Goal: Task Accomplishment & Management: Complete application form

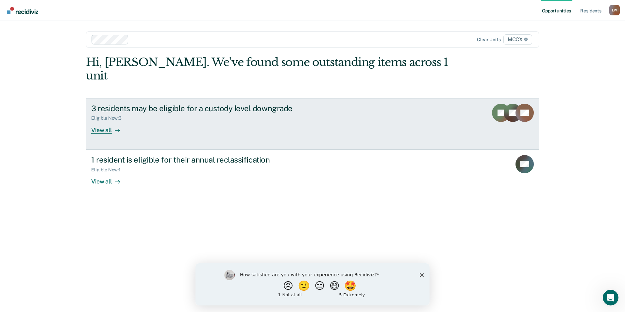
click at [101, 121] on div "View all" at bounding box center [109, 127] width 37 height 13
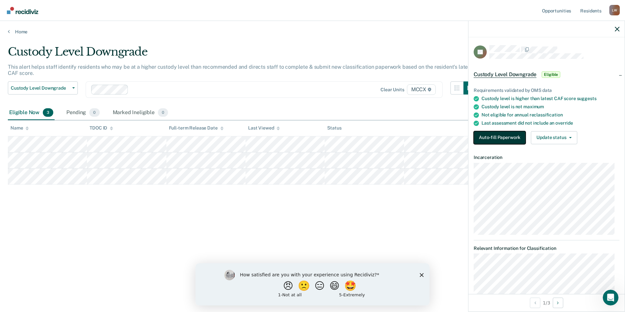
click at [488, 135] on button "Auto-fill Paperwork" at bounding box center [499, 137] width 52 height 13
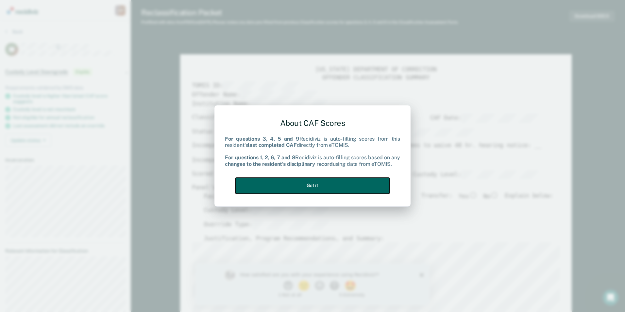
click at [331, 187] on button "Got it" at bounding box center [312, 185] width 154 height 16
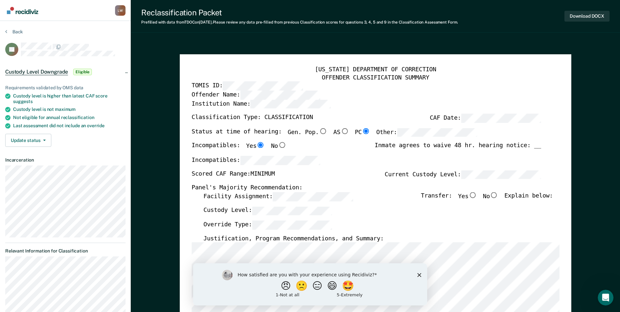
drag, startPoint x: 345, startPoint y: 168, endPoint x: 342, endPoint y: 156, distance: 12.4
click at [345, 168] on div "Incompatibles:" at bounding box center [365, 163] width 349 height 14
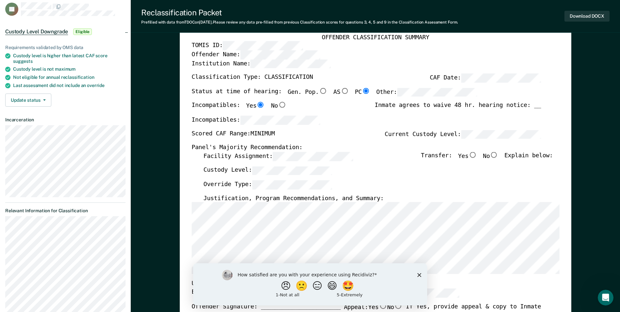
scroll to position [131, 0]
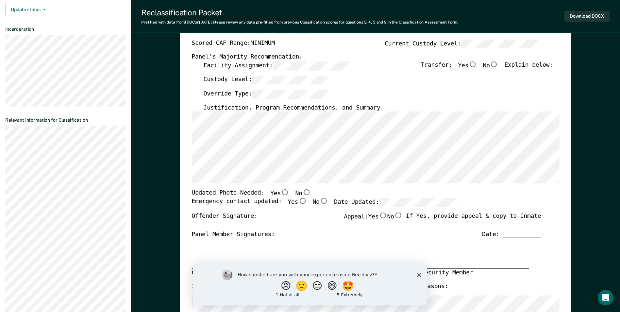
click at [420, 274] on icon "Close survey" at bounding box center [419, 274] width 4 height 4
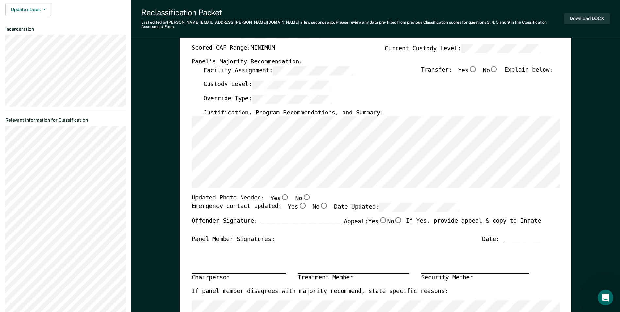
scroll to position [65, 0]
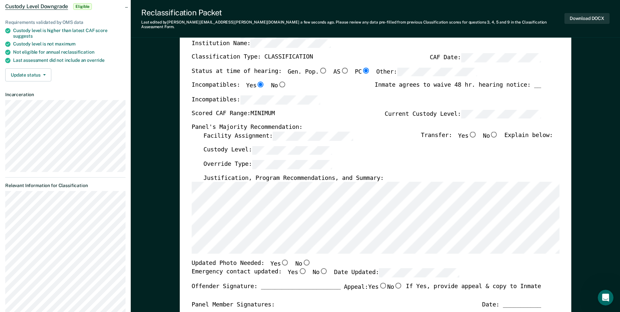
click at [498, 131] on input "No" at bounding box center [494, 134] width 8 height 6
type textarea "x"
radio input "true"
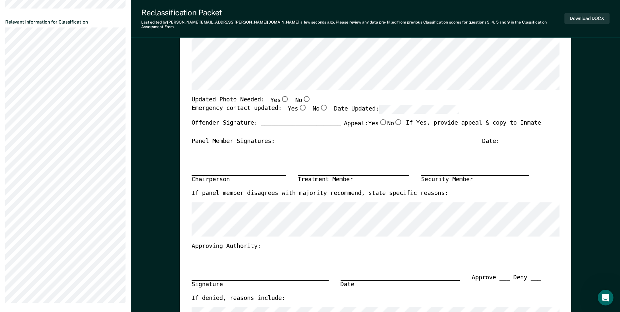
scroll to position [98, 0]
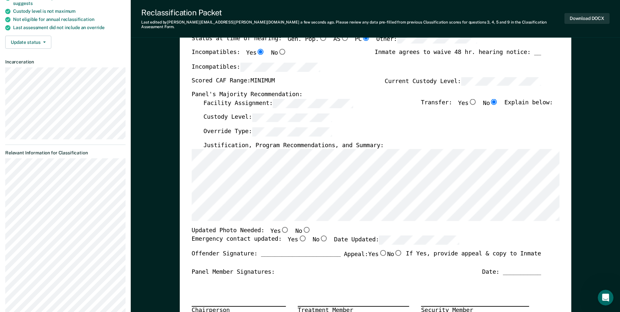
click at [302, 227] on input "No" at bounding box center [306, 230] width 8 height 6
type textarea "x"
radio input "true"
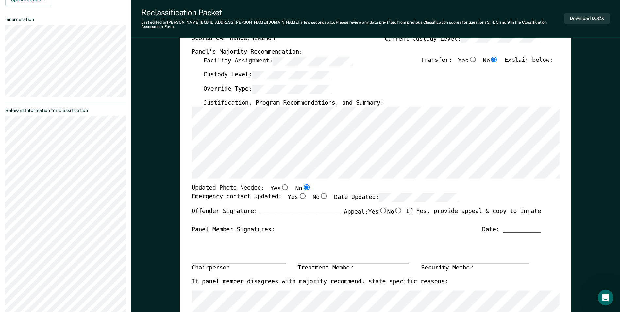
scroll to position [131, 0]
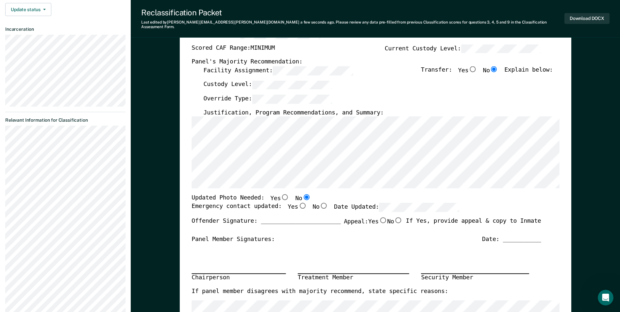
click at [316, 239] on div "Panel Member Signatures: Date: ___________" at bounding box center [365, 239] width 349 height 8
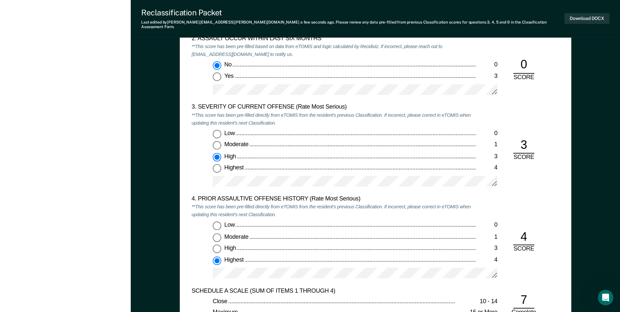
scroll to position [751, 0]
click at [371, 278] on div at bounding box center [355, 275] width 284 height 16
click at [317, 234] on div "Moderate" at bounding box center [350, 236] width 252 height 8
click at [221, 234] on input "Moderate 1" at bounding box center [217, 236] width 8 height 8
type textarea "x"
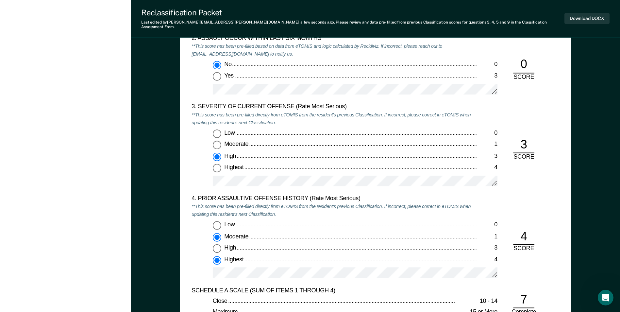
radio input "true"
radio input "false"
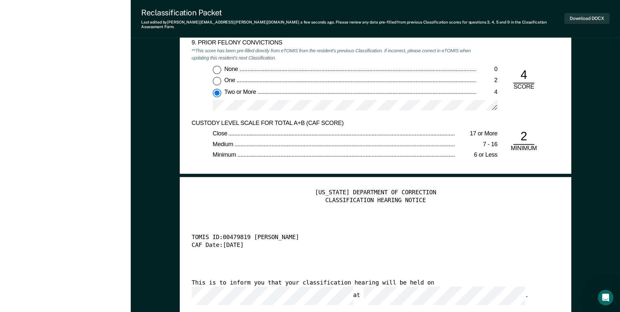
scroll to position [1535, 0]
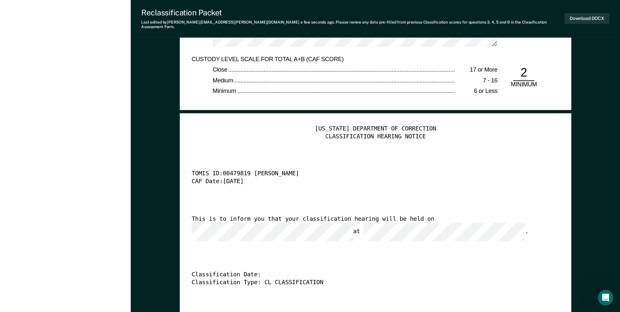
click at [386, 180] on div "CAF Date: [DATE]" at bounding box center [365, 182] width 349 height 8
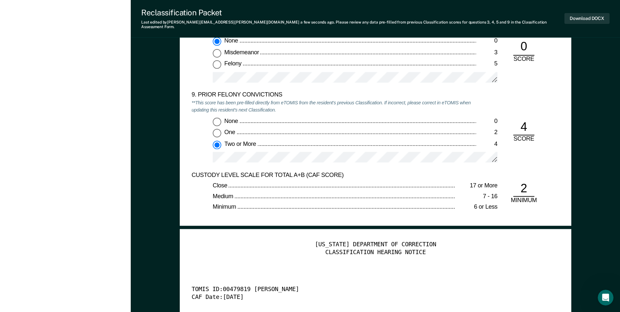
scroll to position [1469, 0]
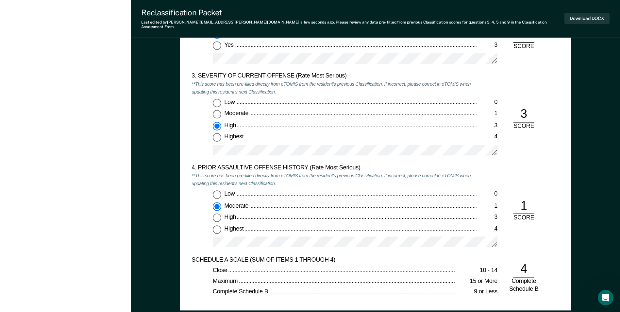
scroll to position [783, 0]
click at [217, 224] on input "Highest 4" at bounding box center [217, 228] width 8 height 8
type textarea "x"
radio input "false"
radio input "true"
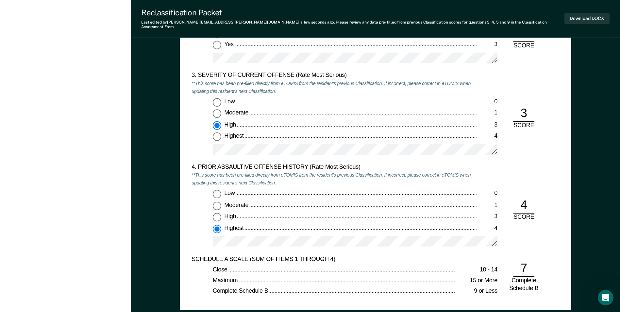
click at [533, 236] on div "4. PRIOR ASSAULTIVE OFFENSE HISTORY (Rate Most Serious) **This score has been p…" at bounding box center [374, 208] width 367 height 91
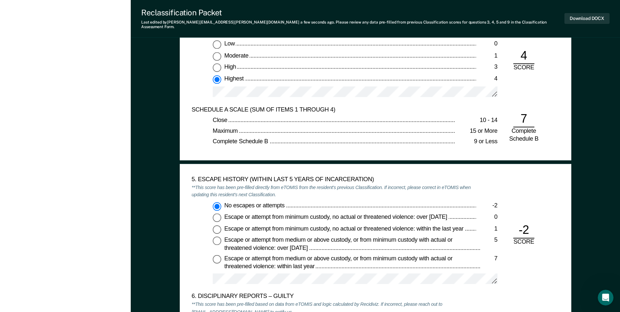
scroll to position [946, 0]
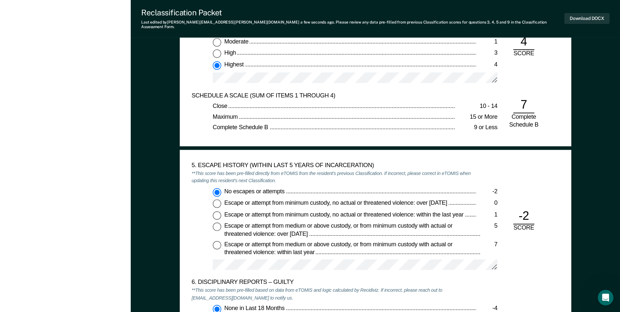
click at [531, 232] on div "5. ESCAPE HISTORY (WITHIN LAST 5 YEARS OF INCARCERATION) **This score has been …" at bounding box center [374, 219] width 367 height 117
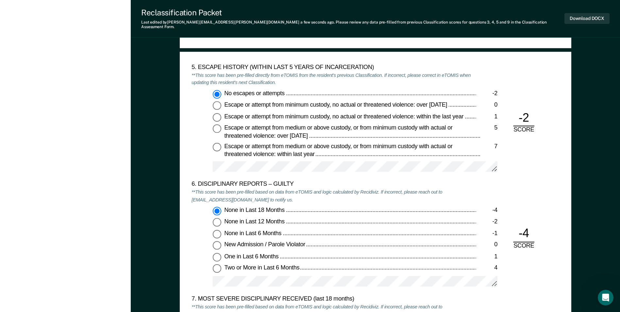
click at [535, 242] on div "SCORE" at bounding box center [524, 246] width 32 height 8
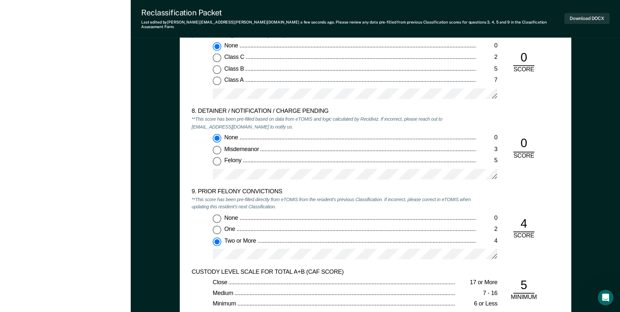
scroll to position [1338, 0]
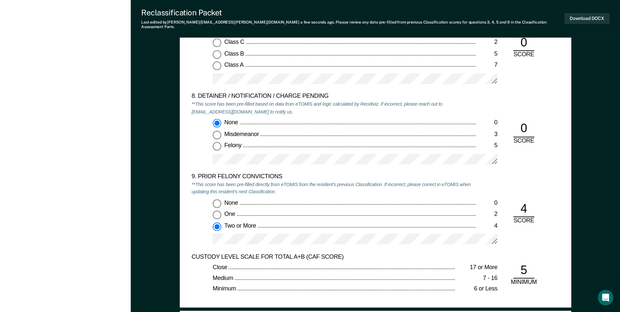
click at [526, 217] on div "SCORE" at bounding box center [524, 221] width 32 height 8
click at [525, 233] on div "9. PRIOR FELONY CONVICTIONS **This score has been pre-filled directly from eTOM…" at bounding box center [374, 213] width 367 height 80
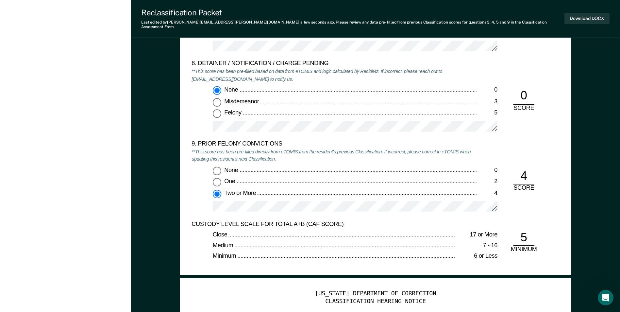
click at [537, 240] on div "5 MINIMUM" at bounding box center [524, 242] width 32 height 24
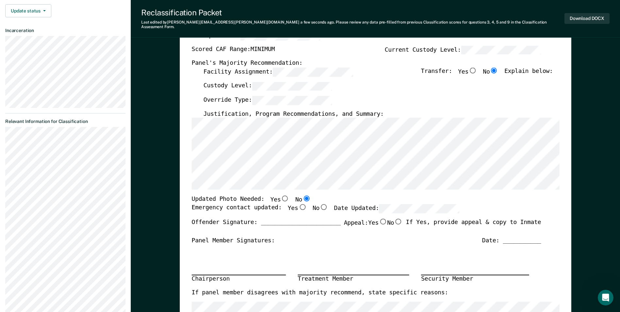
scroll to position [31, 0]
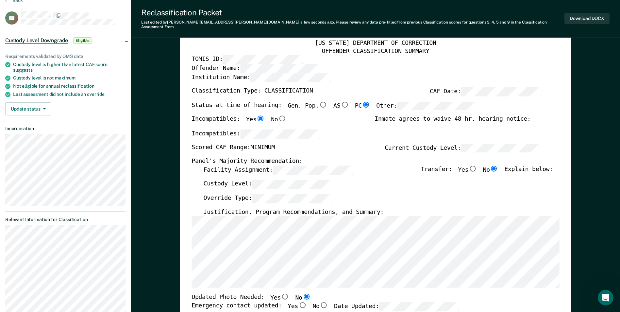
click at [364, 169] on div "Facility Assignment: Transfer: Yes No Explain below:" at bounding box center [377, 172] width 349 height 14
click at [537, 116] on div "Inmate agrees to waive 48 hr. hearing notice: __" at bounding box center [457, 123] width 166 height 14
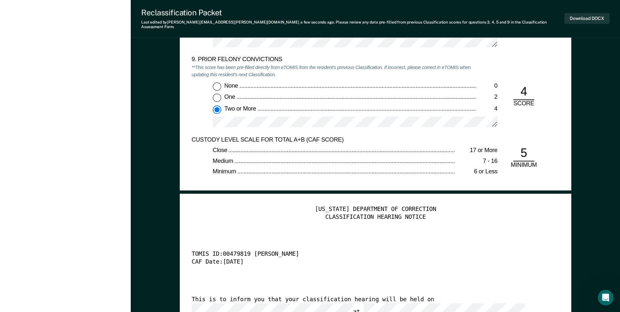
scroll to position [1403, 0]
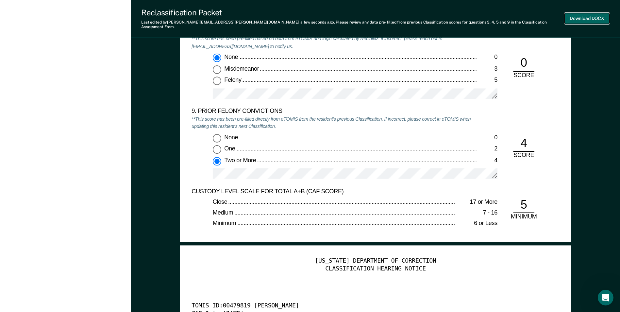
click at [583, 15] on button "Download DOCX" at bounding box center [586, 18] width 45 height 11
click at [451, 123] on div "9. PRIOR FELONY CONVICTIONS **This score has been pre-filled directly from eTOM…" at bounding box center [333, 147] width 284 height 80
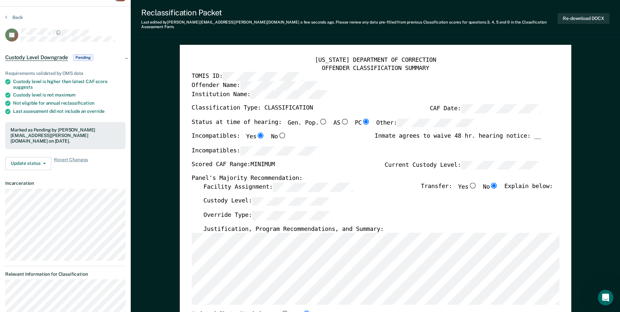
scroll to position [0, 0]
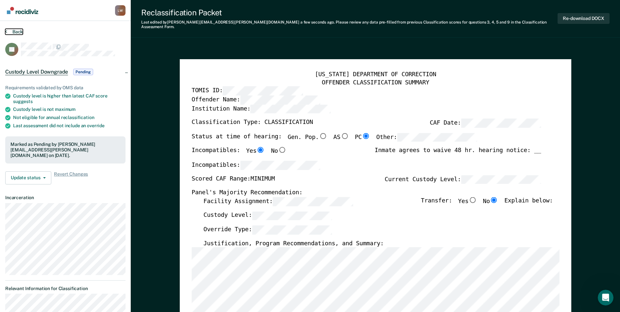
click at [15, 29] on button "Back" at bounding box center [14, 32] width 18 height 6
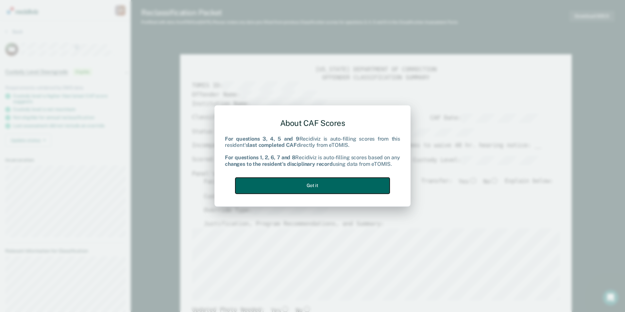
click at [324, 186] on button "Got it" at bounding box center [312, 185] width 154 height 16
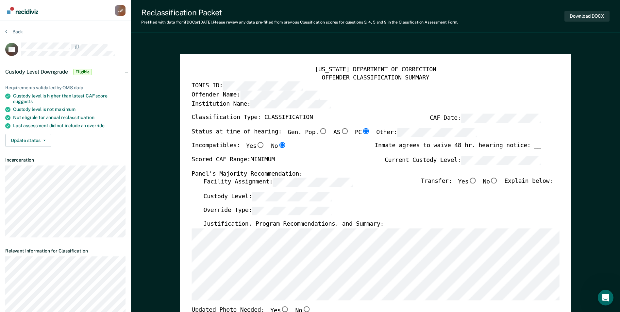
click at [498, 178] on input "No" at bounding box center [494, 181] width 8 height 6
type textarea "x"
radio input "true"
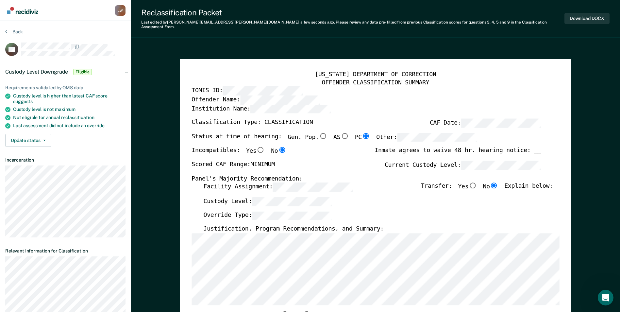
click at [345, 150] on div "Incompatibles: Yes No Inmate agrees to waive 48 hr. hearing notice: __" at bounding box center [365, 154] width 349 height 14
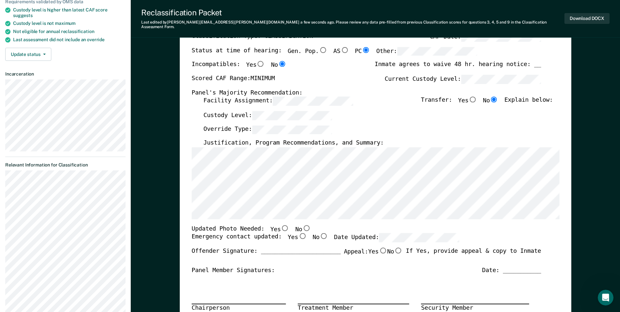
scroll to position [131, 0]
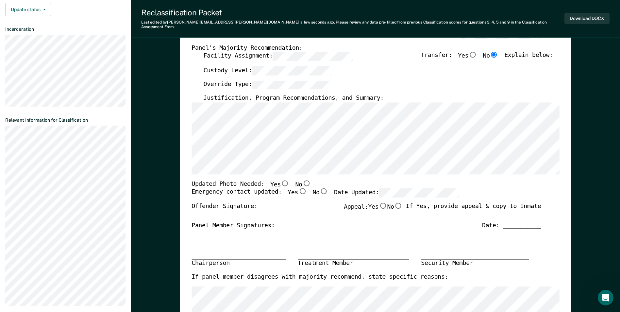
click at [281, 180] on input "Yes" at bounding box center [285, 183] width 8 height 6
type textarea "x"
radio input "true"
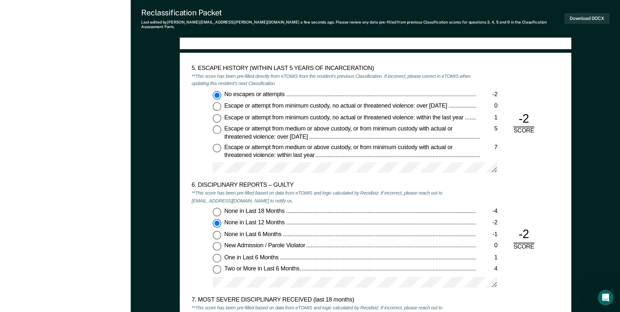
scroll to position [1111, 0]
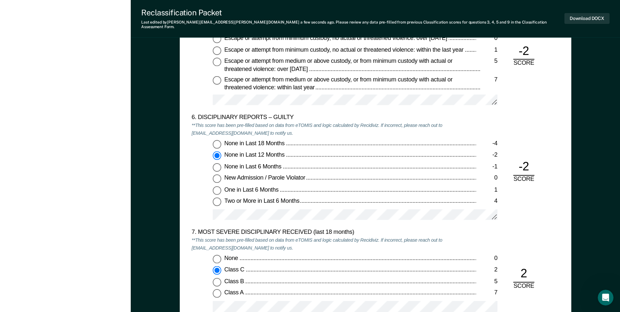
click at [218, 140] on input "None in Last 18 Months -4" at bounding box center [217, 144] width 8 height 8
type textarea "x"
radio input "true"
radio input "false"
click at [216, 255] on input "None 0" at bounding box center [217, 258] width 8 height 8
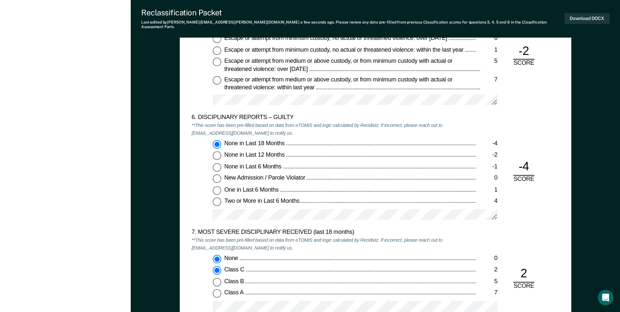
type textarea "x"
radio input "true"
radio input "false"
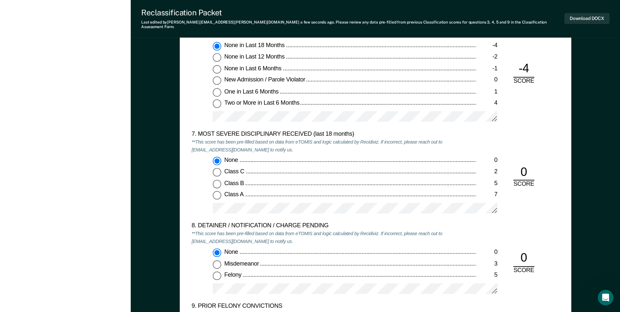
click at [533, 212] on div "7. MOST SEVERE DISCIPLINARY RECEIVED (last 18 months) **This score has been pre…" at bounding box center [374, 175] width 367 height 91
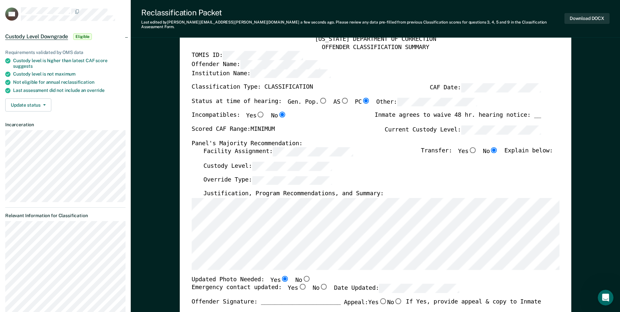
scroll to position [33, 0]
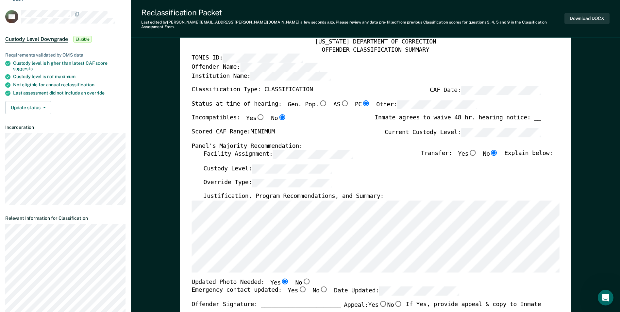
click at [444, 179] on div "Override Type:" at bounding box center [377, 185] width 349 height 14
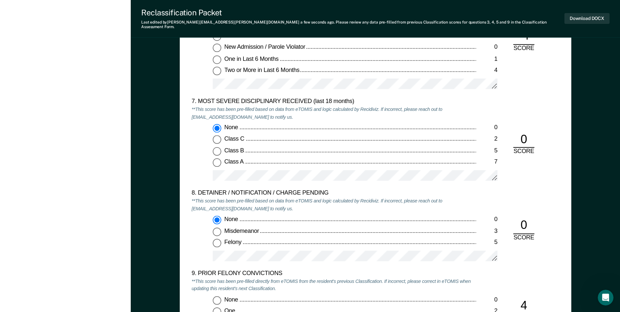
scroll to position [1339, 0]
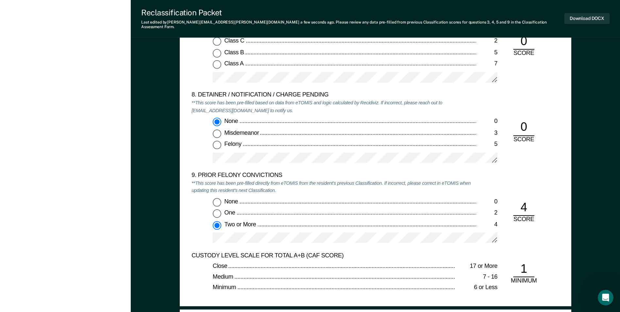
click at [545, 245] on div "9. PRIOR FELONY CONVICTIONS **This score has been pre-filled directly from eTOM…" at bounding box center [374, 211] width 367 height 80
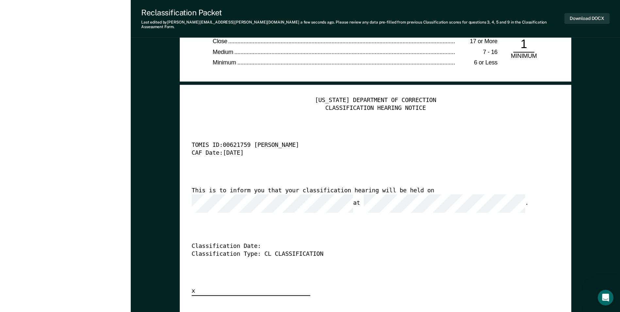
scroll to position [1568, 0]
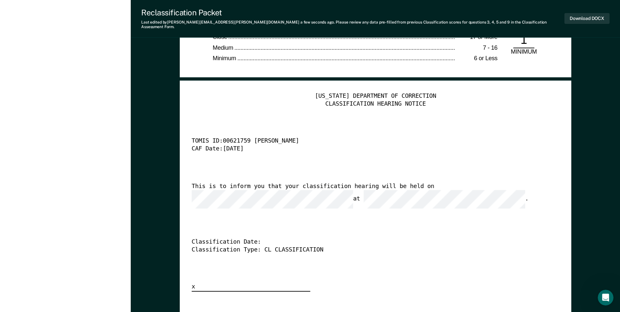
click at [511, 246] on div "Classification Type: CL CLASSIFICATION" at bounding box center [365, 250] width 349 height 8
click at [484, 238] on div "Classification Date:" at bounding box center [365, 242] width 349 height 8
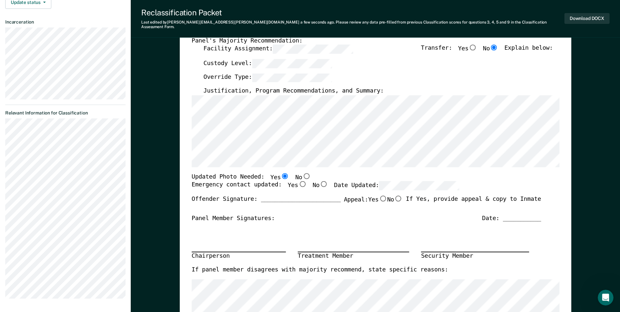
scroll to position [64, 0]
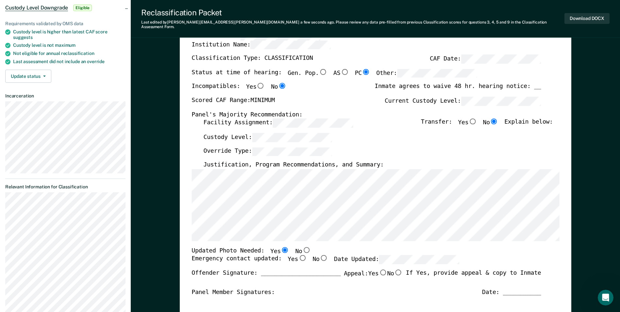
click at [418, 134] on div "Custody Level:" at bounding box center [377, 140] width 349 height 14
click at [415, 133] on div "Custody Level:" at bounding box center [377, 140] width 349 height 14
click at [427, 147] on div "Override Type:" at bounding box center [377, 154] width 349 height 14
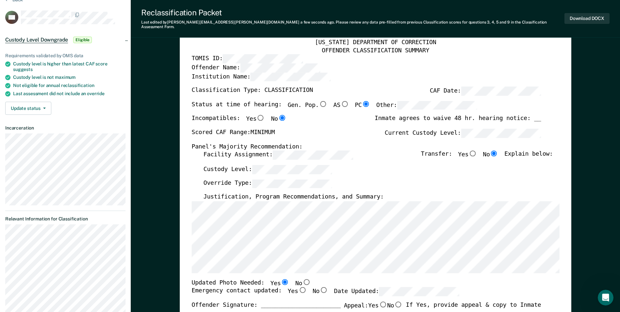
scroll to position [31, 0]
click at [430, 157] on div "Transfer: Yes No Explain below:" at bounding box center [487, 158] width 132 height 14
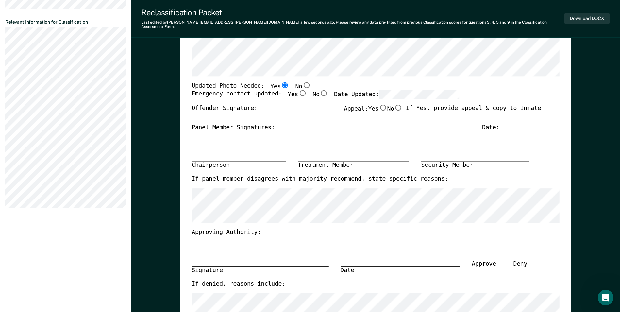
scroll to position [65, 0]
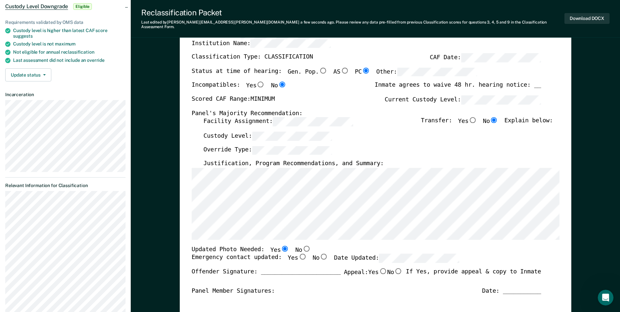
click at [362, 122] on div "Facility Assignment: Transfer: Yes No Explain below:" at bounding box center [377, 124] width 349 height 14
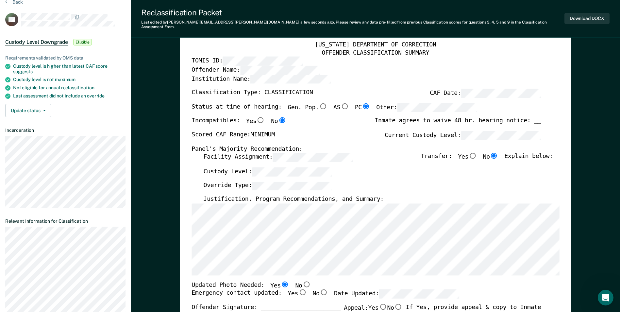
scroll to position [0, 0]
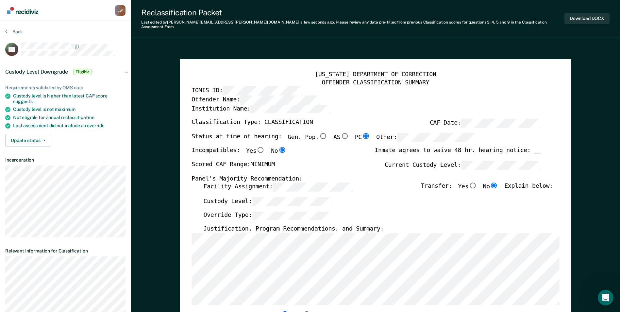
click at [334, 154] on div "Incompatibles: Yes No Inmate agrees to waive 48 hr. hearing notice: __" at bounding box center [365, 154] width 349 height 14
click at [422, 197] on div "Custody Level:" at bounding box center [377, 204] width 349 height 14
click at [595, 17] on button "Download DOCX" at bounding box center [586, 18] width 45 height 11
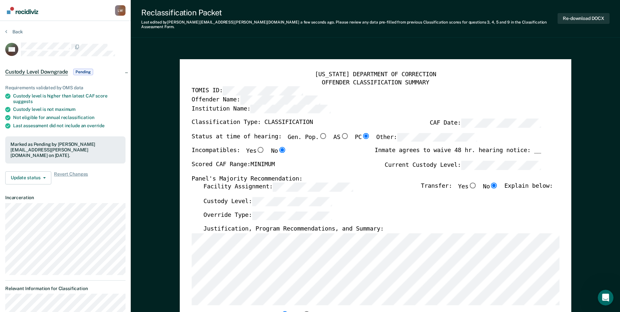
click at [14, 28] on section "Back SH Custody Level Downgrade Pending Requirements validated by OMS data Cust…" at bounding box center [65, 253] width 131 height 465
click at [15, 34] on button "Back" at bounding box center [14, 32] width 18 height 6
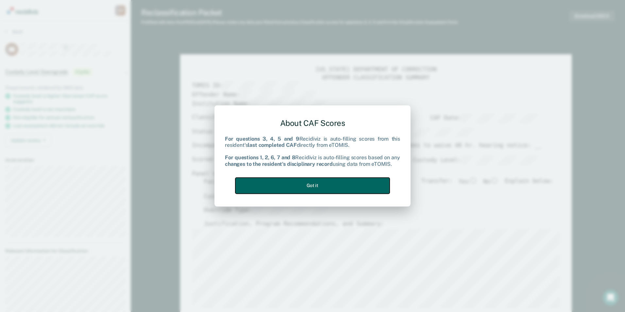
click at [336, 188] on button "Got it" at bounding box center [312, 185] width 154 height 16
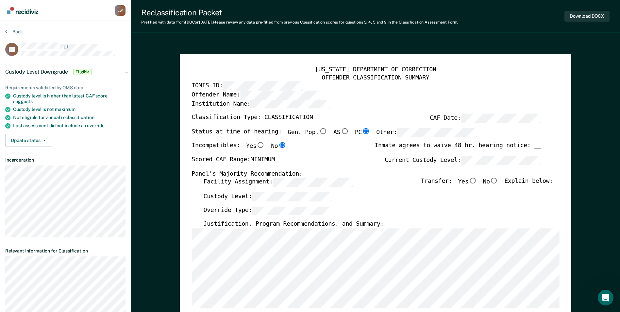
click at [498, 182] on input "No" at bounding box center [494, 181] width 8 height 6
type textarea "x"
radio input "true"
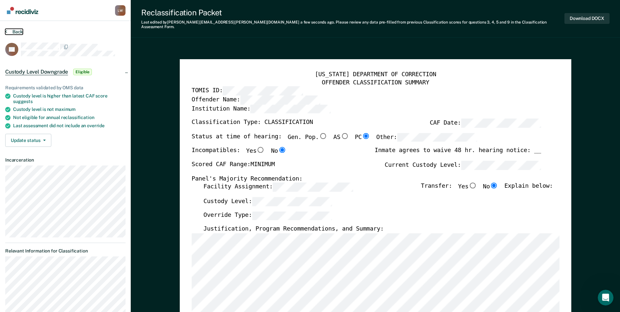
click at [18, 31] on button "Back" at bounding box center [14, 32] width 18 height 6
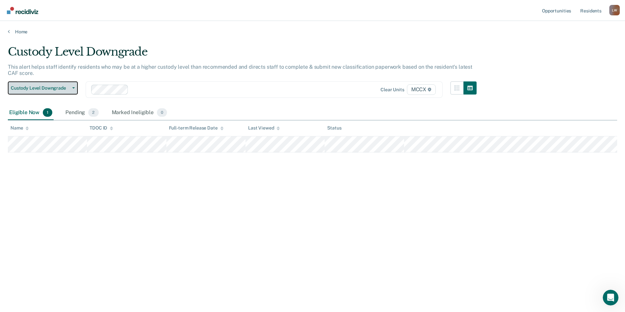
click at [70, 85] on button "Custody Level Downgrade" at bounding box center [43, 87] width 70 height 13
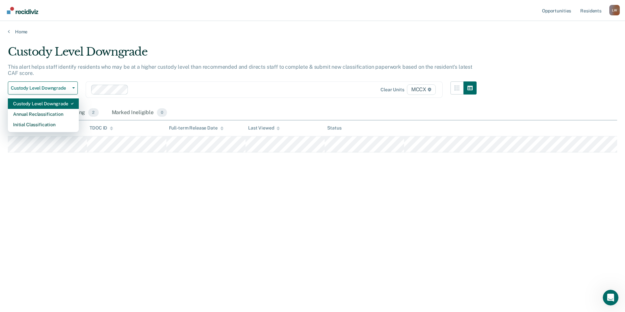
click at [52, 102] on div "Custody Level Downgrade" at bounding box center [43, 103] width 60 height 10
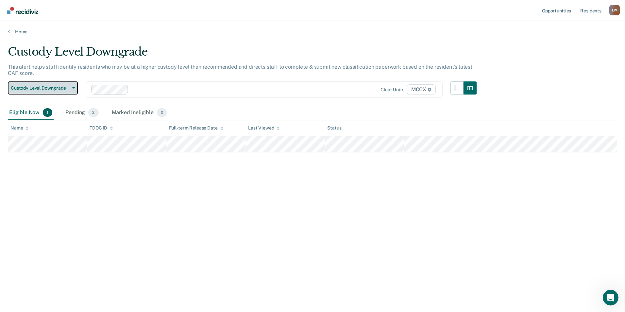
click at [50, 89] on span "Custody Level Downgrade" at bounding box center [40, 88] width 59 height 6
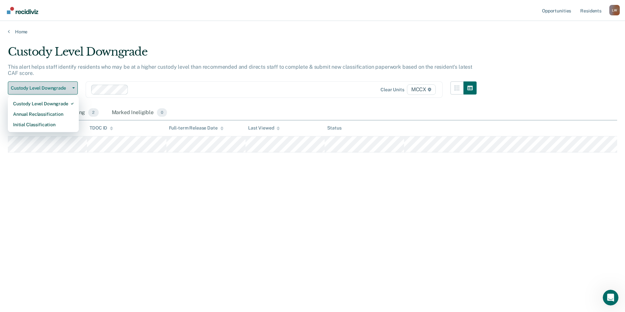
click at [75, 89] on button "Custody Level Downgrade" at bounding box center [43, 87] width 70 height 13
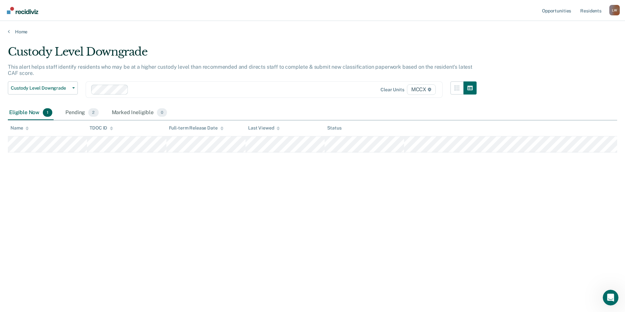
click at [140, 89] on div at bounding box center [231, 90] width 201 height 8
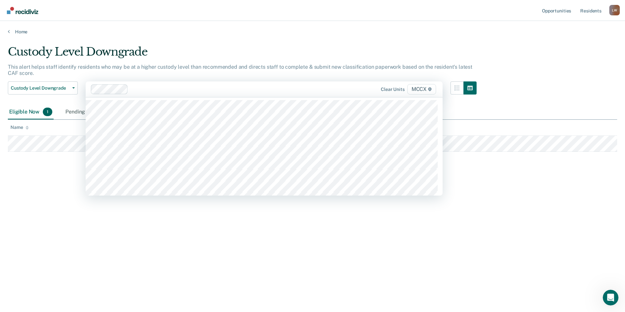
click at [66, 183] on div "Custody Level Downgrade This alert helps staff identify residents who may be at…" at bounding box center [312, 154] width 609 height 218
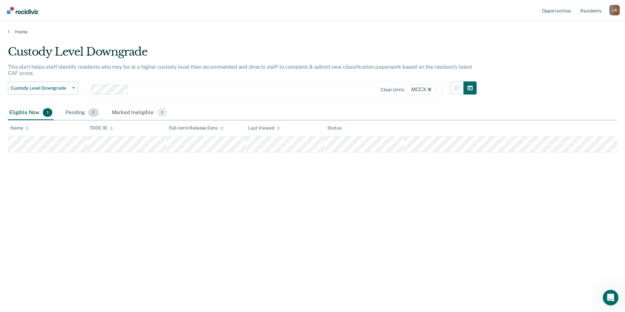
click at [78, 111] on div "Pending 2" at bounding box center [82, 113] width 36 height 14
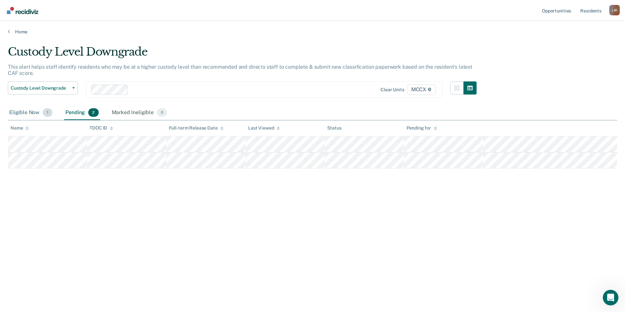
click at [27, 111] on div "Eligible Now 1" at bounding box center [31, 113] width 46 height 14
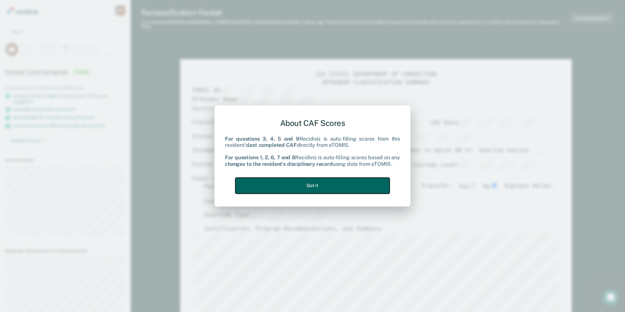
click at [359, 184] on button "Got it" at bounding box center [312, 185] width 154 height 16
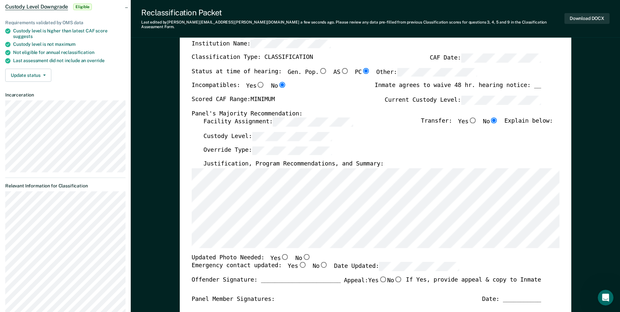
scroll to position [65, 0]
click at [302, 253] on input "No" at bounding box center [306, 256] width 8 height 6
type textarea "x"
radio input "true"
click at [326, 123] on div "Facility Assignment: Transfer: Yes No Explain below:" at bounding box center [377, 124] width 349 height 14
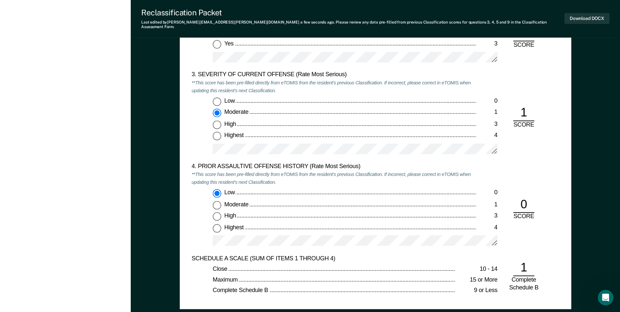
scroll to position [784, 0]
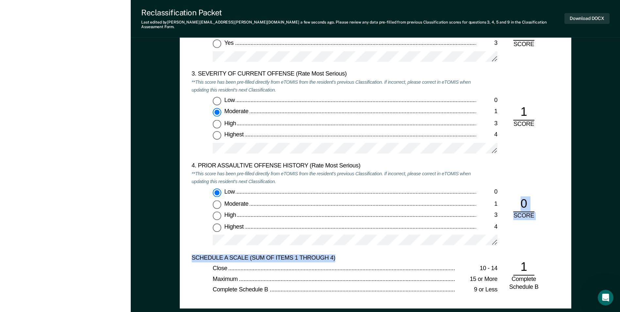
click at [422, 249] on form "[US_STATE] DEPARTMENT OF CORRECTION CLASSIFICATION CUSTODY ASSESSMENT INSTITUTI…" at bounding box center [374, 48] width 367 height 496
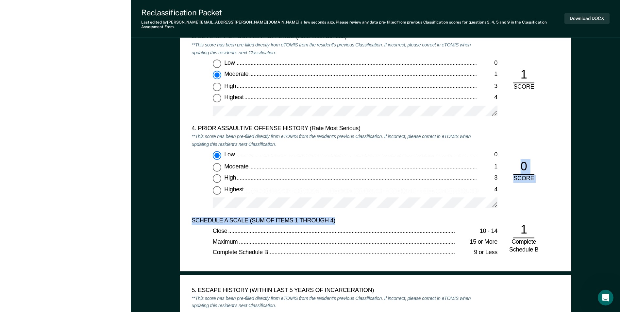
scroll to position [882, 0]
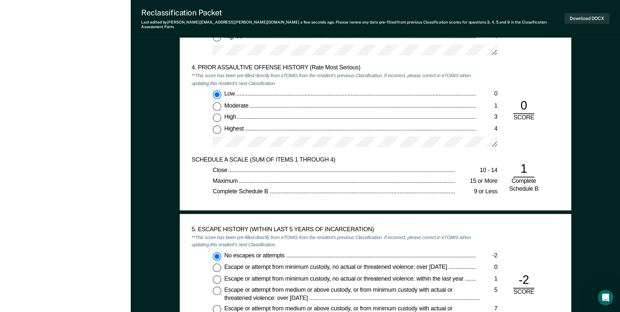
click at [489, 229] on div "5. ESCAPE HISTORY (WITHIN LAST 5 YEARS OF INCARCERATION) **This score has been …" at bounding box center [374, 283] width 367 height 117
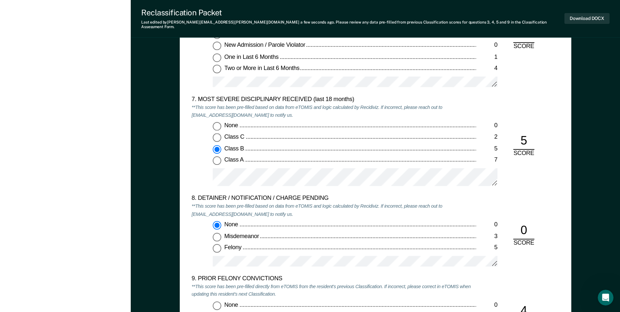
scroll to position [1307, 0]
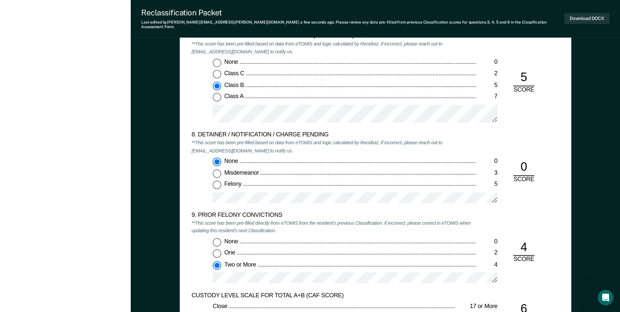
click at [362, 252] on label "One 2" at bounding box center [355, 253] width 284 height 8
click at [221, 252] on input "One 2" at bounding box center [217, 253] width 8 height 8
type textarea "x"
radio input "true"
radio input "false"
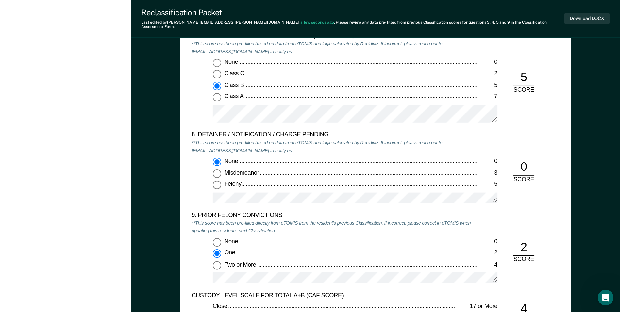
click at [216, 237] on input "None 0" at bounding box center [217, 241] width 8 height 8
type textarea "x"
radio input "true"
radio input "false"
click at [454, 291] on div "CUSTODY LEVEL SCALE FOR TOTAL A+B (CAF SCORE)" at bounding box center [333, 295] width 284 height 8
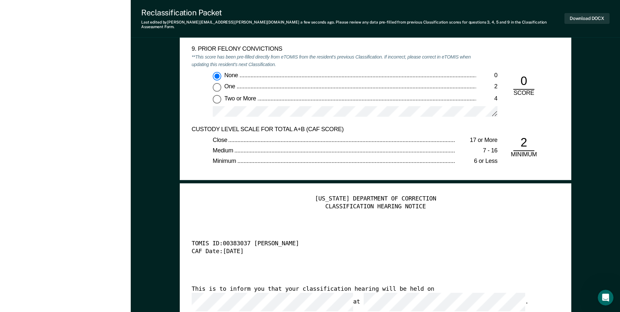
scroll to position [1470, 0]
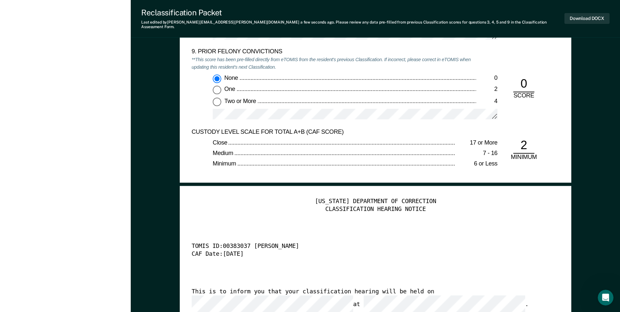
click at [550, 101] on div "9. PRIOR FELONY CONVICTIONS **This score has been pre-filled directly from eTOM…" at bounding box center [374, 88] width 367 height 80
click at [215, 97] on input "Two or More 4" at bounding box center [217, 101] width 8 height 8
type textarea "x"
radio input "false"
radio input "true"
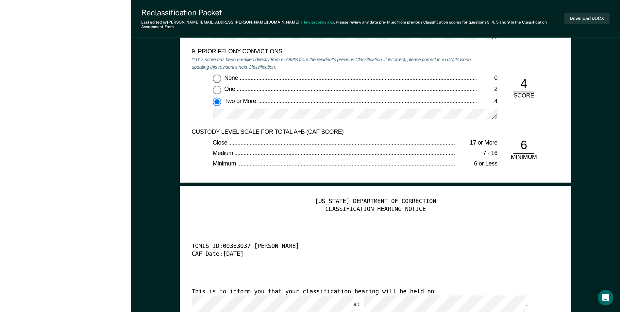
click at [540, 121] on div "9. PRIOR FELONY CONVICTIONS **This score has been pre-filled directly from eTOM…" at bounding box center [374, 88] width 367 height 80
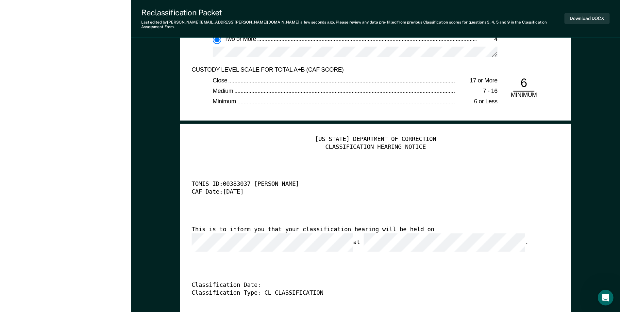
scroll to position [1535, 0]
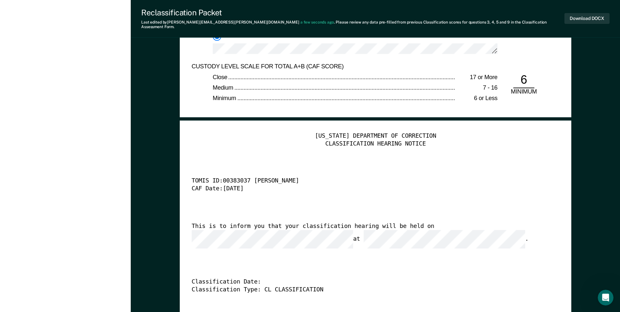
drag, startPoint x: 468, startPoint y: 269, endPoint x: 465, endPoint y: 268, distance: 3.3
click at [466, 278] on div "Classification Date:" at bounding box center [365, 282] width 349 height 8
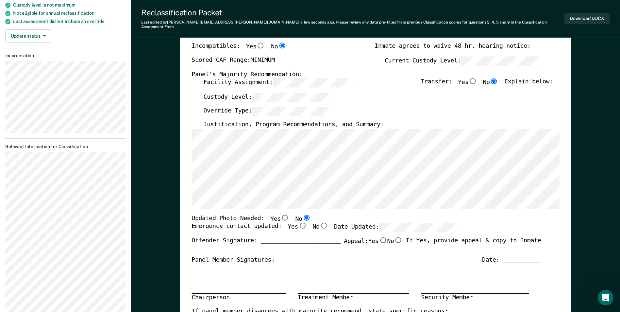
scroll to position [33, 0]
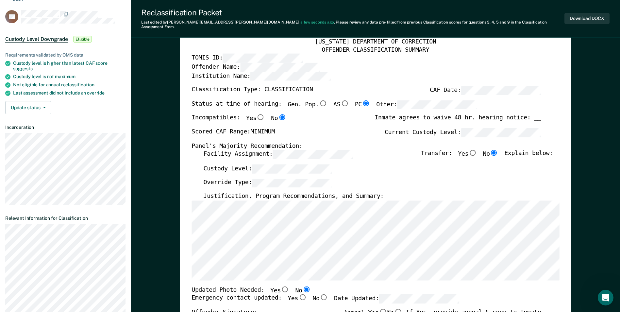
click at [372, 156] on div "Facility Assignment: Transfer: Yes No Explain below:" at bounding box center [377, 157] width 349 height 14
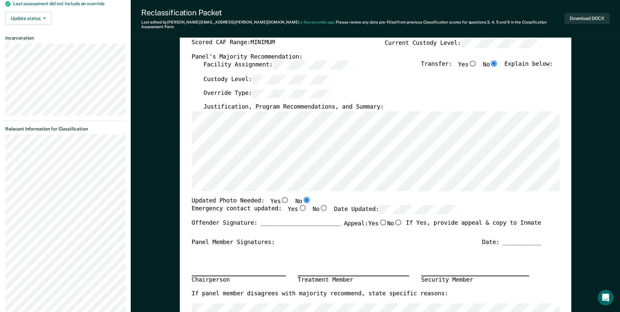
scroll to position [131, 0]
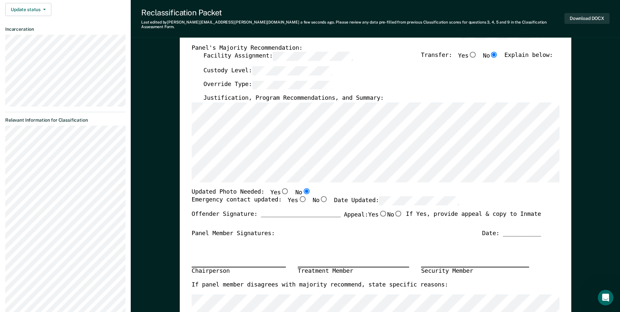
click at [387, 59] on div "Facility Assignment: Transfer: Yes No Explain below:" at bounding box center [377, 59] width 349 height 14
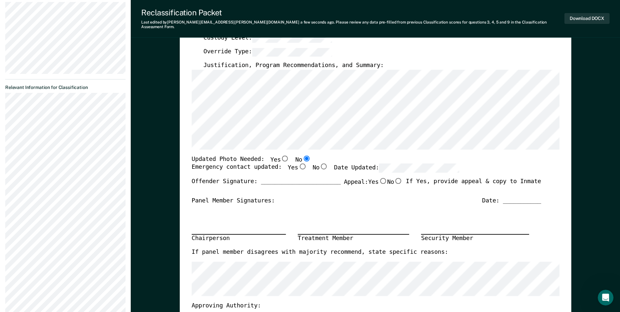
scroll to position [0, 0]
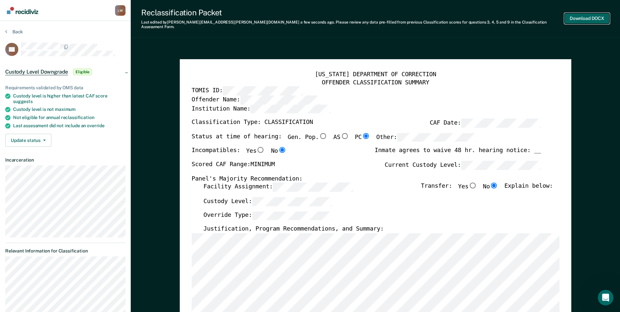
click at [581, 18] on button "Download DOCX" at bounding box center [586, 18] width 45 height 11
type textarea "x"
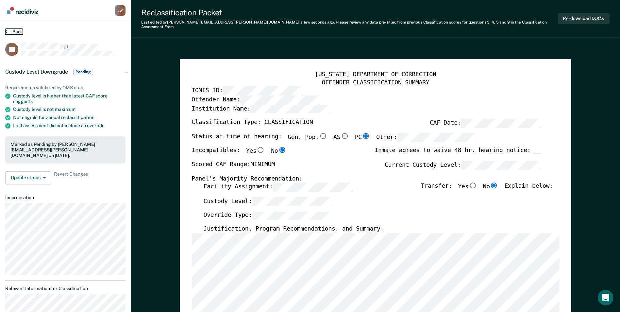
click at [14, 33] on button "Back" at bounding box center [14, 32] width 18 height 6
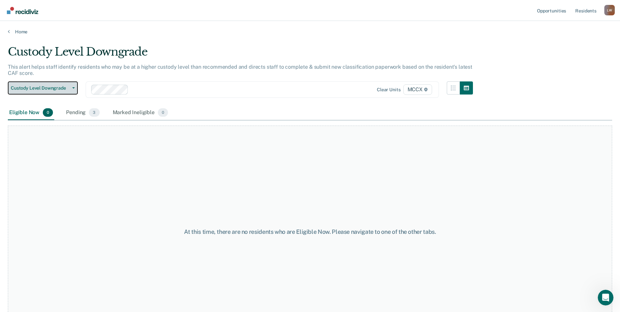
click at [61, 87] on span "Custody Level Downgrade" at bounding box center [40, 88] width 59 height 6
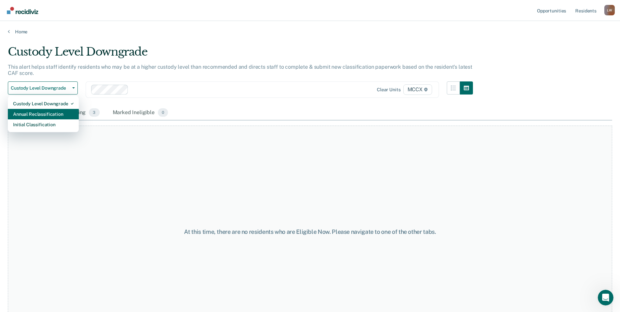
click at [60, 111] on div "Annual Reclassification" at bounding box center [43, 114] width 60 height 10
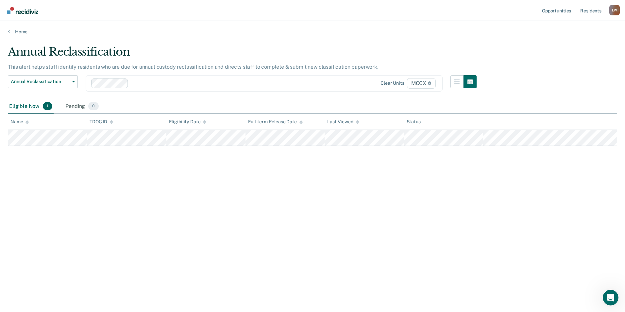
click at [575, 75] on div "Annual Reclassification This alert helps staff identify residents who are due f…" at bounding box center [312, 154] width 609 height 218
drag, startPoint x: 575, startPoint y: 75, endPoint x: 572, endPoint y: 61, distance: 14.3
click at [572, 61] on div "Annual Reclassification This alert helps staff identify residents who are due f…" at bounding box center [312, 154] width 609 height 218
click at [500, 46] on div "Annual Reclassification This alert helps staff identify residents who are due f…" at bounding box center [312, 154] width 609 height 218
click at [510, 41] on main "Annual Reclassification This alert helps staff identify residents who are due f…" at bounding box center [312, 172] width 625 height 275
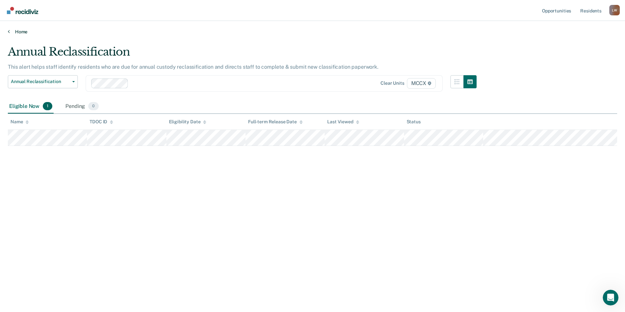
click at [419, 32] on link "Home" at bounding box center [312, 32] width 609 height 6
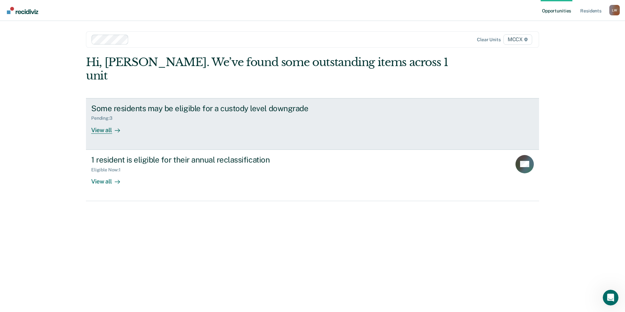
click at [107, 121] on div "View all" at bounding box center [109, 127] width 37 height 13
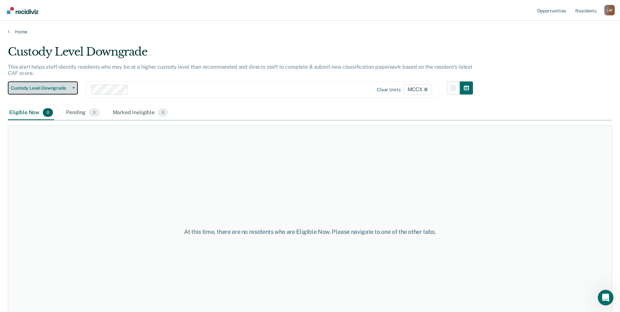
click at [39, 86] on span "Custody Level Downgrade" at bounding box center [40, 88] width 59 height 6
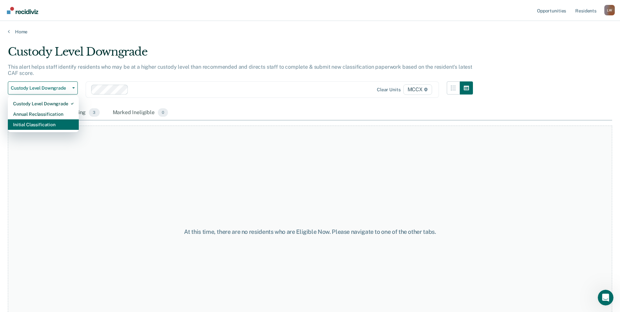
click at [43, 125] on div "Initial Classification" at bounding box center [43, 124] width 60 height 10
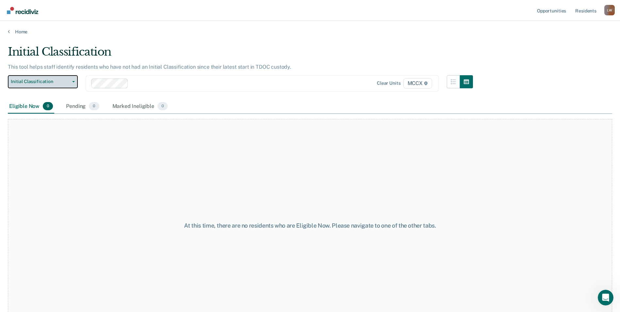
click at [57, 80] on span "Initial Classification" at bounding box center [40, 82] width 59 height 6
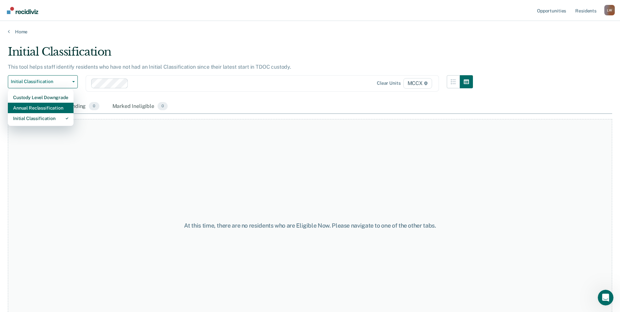
click at [57, 108] on div "Annual Reclassification" at bounding box center [40, 108] width 55 height 10
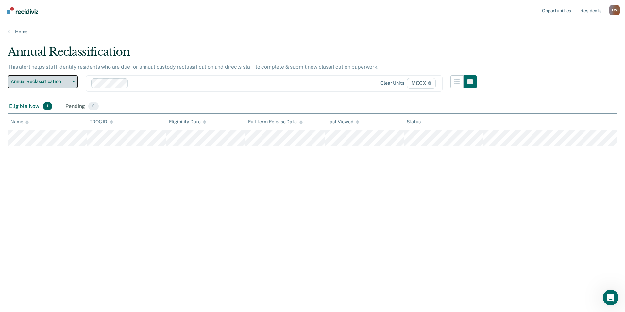
click at [63, 80] on span "Annual Reclassification" at bounding box center [40, 82] width 59 height 6
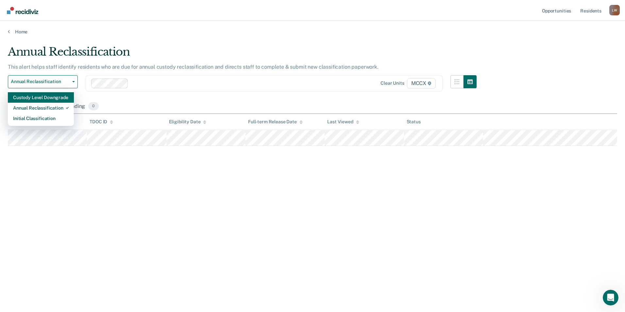
click at [61, 100] on div "Custody Level Downgrade" at bounding box center [41, 97] width 56 height 10
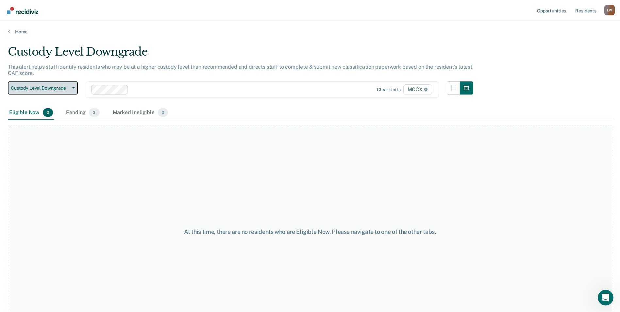
click at [59, 86] on button "Custody Level Downgrade" at bounding box center [43, 87] width 70 height 13
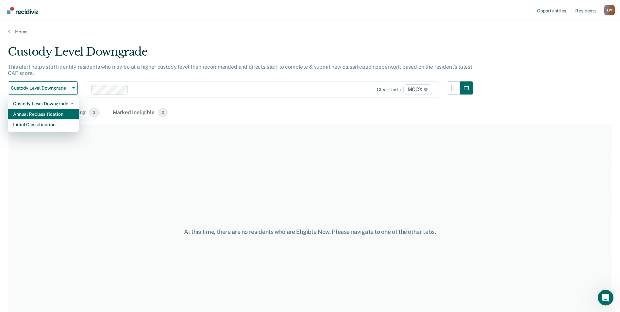
click at [53, 114] on div "Annual Reclassification" at bounding box center [43, 114] width 60 height 10
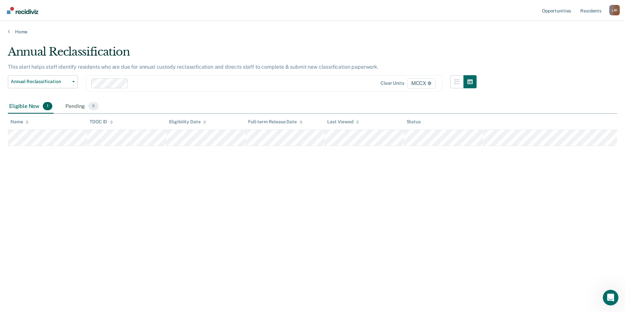
click at [137, 192] on div "Annual Reclassification This alert helps staff identify residents who are due f…" at bounding box center [312, 154] width 609 height 218
click at [139, 189] on div "Annual Reclassification This alert helps staff identify residents who are due f…" at bounding box center [312, 154] width 609 height 218
click at [152, 46] on div "Annual Reclassification" at bounding box center [242, 54] width 468 height 19
